Goal: Task Accomplishment & Management: Complete application form

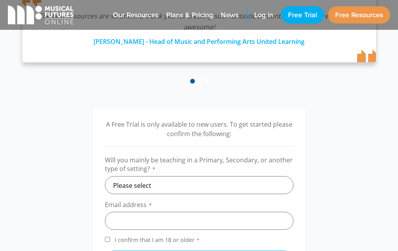
scroll to position [196, 0]
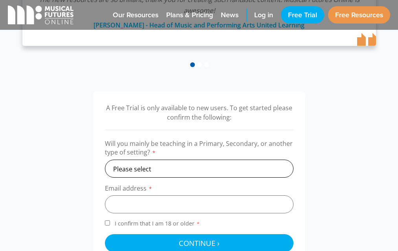
click at [146, 163] on select "Please select Primary Secondary Other" at bounding box center [199, 169] width 188 height 18
select select "primary"
click at [105, 160] on select "Please select Primary Secondary Other" at bounding box center [199, 169] width 188 height 18
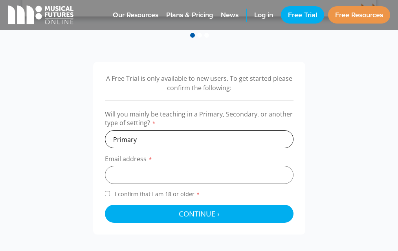
scroll to position [275, 0]
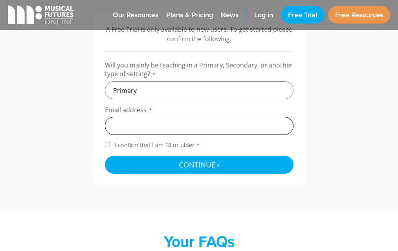
click at [144, 129] on input "email" at bounding box center [199, 126] width 188 height 18
type input "[EMAIL_ADDRESS][DOMAIN_NAME]"
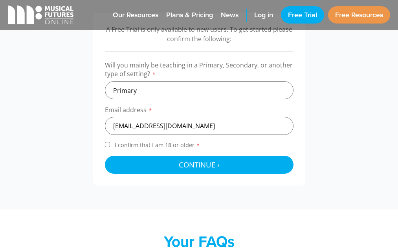
drag, startPoint x: 29, startPoint y: 164, endPoint x: 49, endPoint y: 152, distance: 23.9
click at [29, 163] on div "A Free Trial is only available to new users. To get started please confirm the …" at bounding box center [199, 99] width 398 height 173
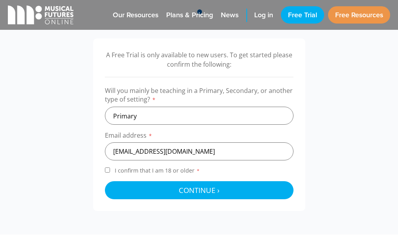
scroll to position [236, 0]
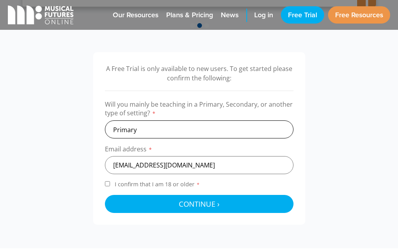
click at [130, 130] on select "Please select Primary Secondary Other" at bounding box center [199, 130] width 188 height 18
click at [74, 153] on div "A Free Trial is only available to new users. To get started please confirm the …" at bounding box center [199, 138] width 398 height 173
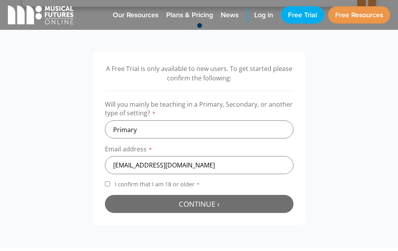
click at [130, 204] on button "Continue › Checking your details..." at bounding box center [199, 204] width 188 height 18
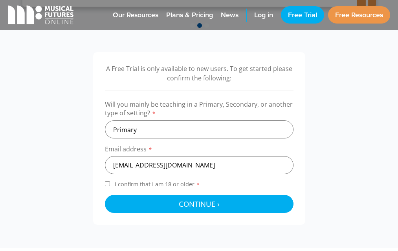
click at [113, 186] on label "I confirm that I am 18 or older *" at bounding box center [199, 186] width 188 height 11
click at [110, 186] on input "I confirm that I am 18 or older *" at bounding box center [107, 183] width 5 height 5
checkbox input "true"
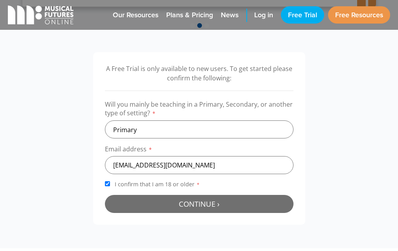
click at [163, 211] on button "Continue › Checking your details..." at bounding box center [199, 204] width 188 height 18
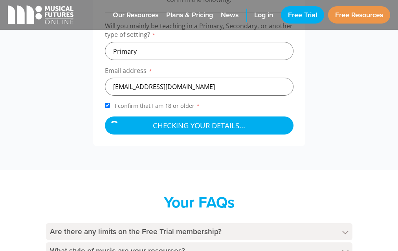
scroll to position [256, 0]
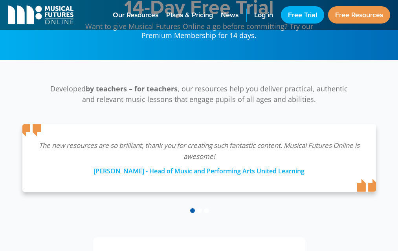
scroll to position [99, 0]
